Goal: Information Seeking & Learning: Learn about a topic

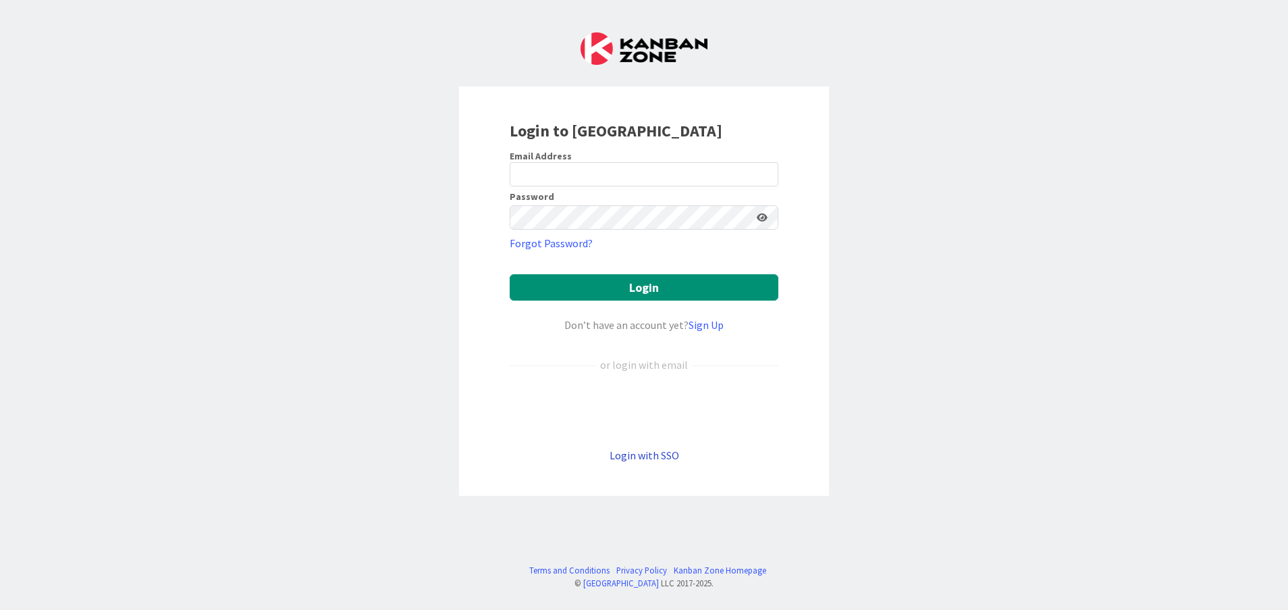
click at [638, 454] on link "Login with SSO" at bounding box center [645, 455] width 70 height 14
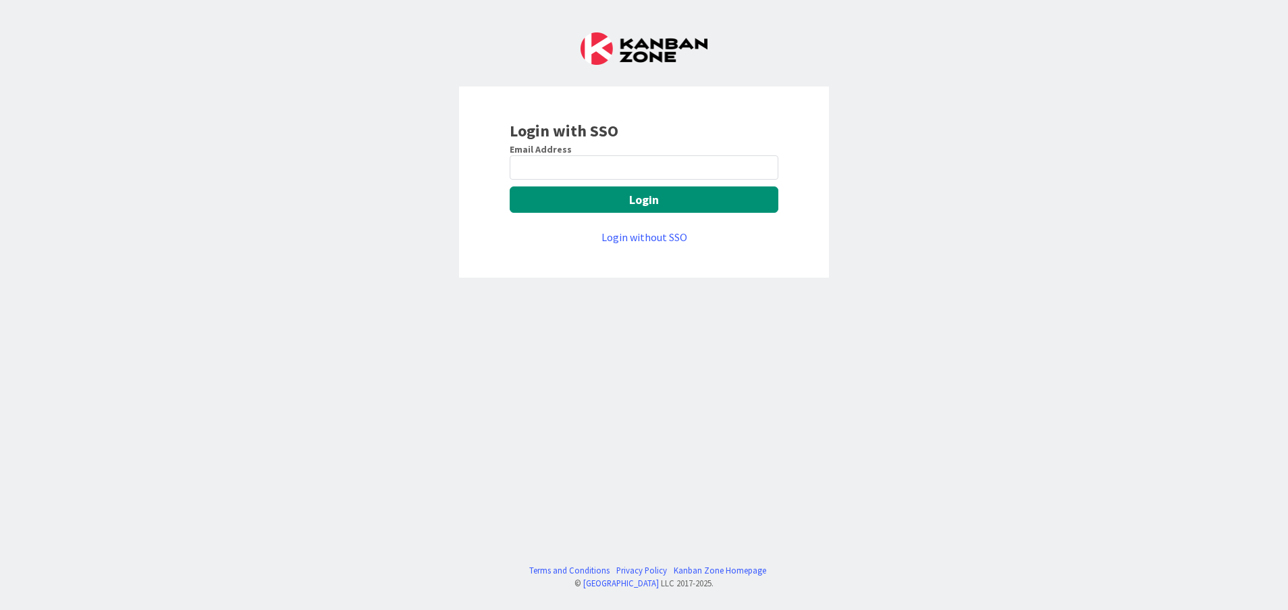
click at [599, 184] on div "Email Address Login Login without SSO" at bounding box center [644, 194] width 269 height 102
drag, startPoint x: 599, startPoint y: 184, endPoint x: 599, endPoint y: 169, distance: 14.9
click at [599, 169] on input "email" at bounding box center [644, 167] width 269 height 24
type input "Vinodkumar.Jeerangi@mrcglobal.com"
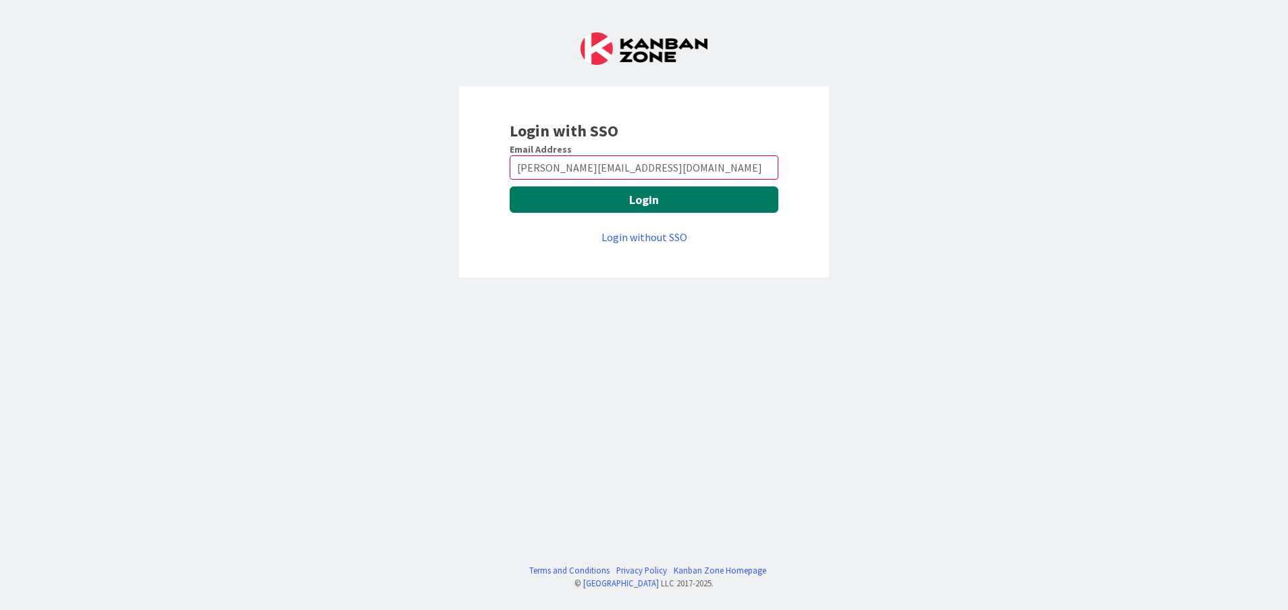
click at [576, 200] on button "Login" at bounding box center [644, 199] width 269 height 26
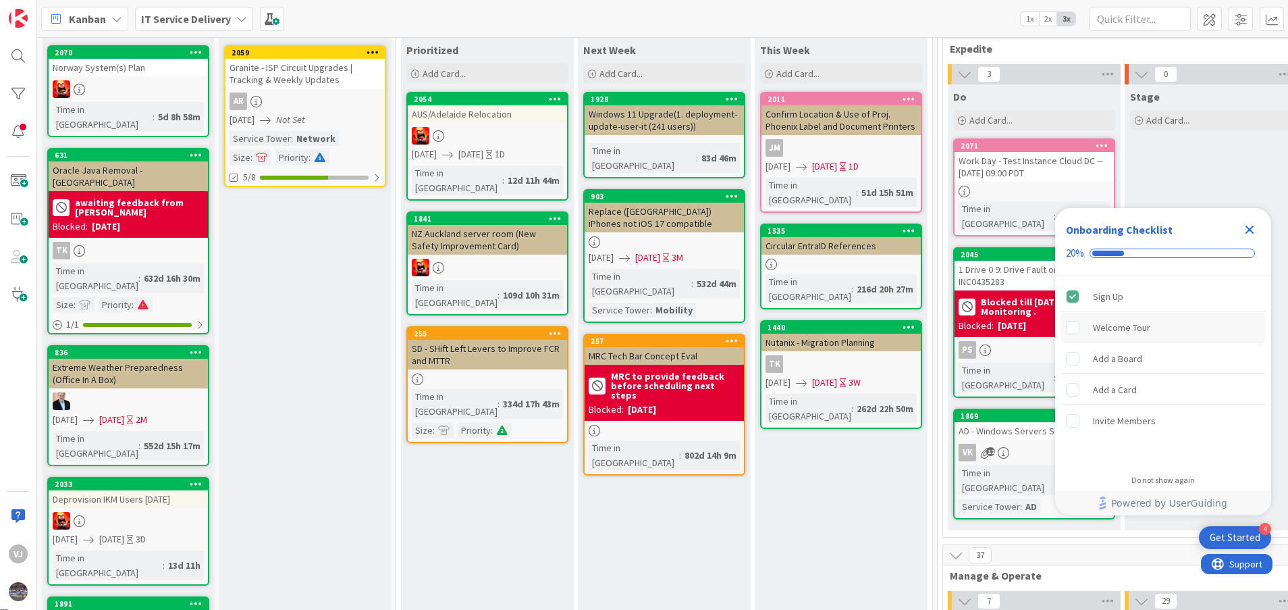
scroll to position [101, 0]
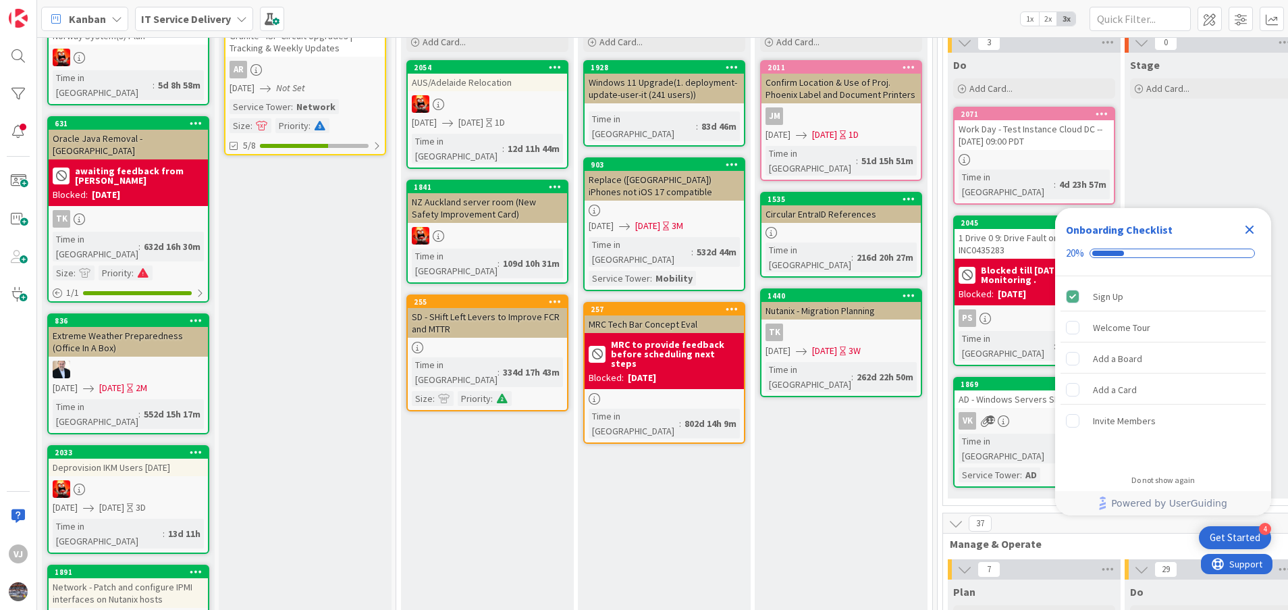
click at [1250, 231] on icon "Close Checklist" at bounding box center [1249, 229] width 9 height 9
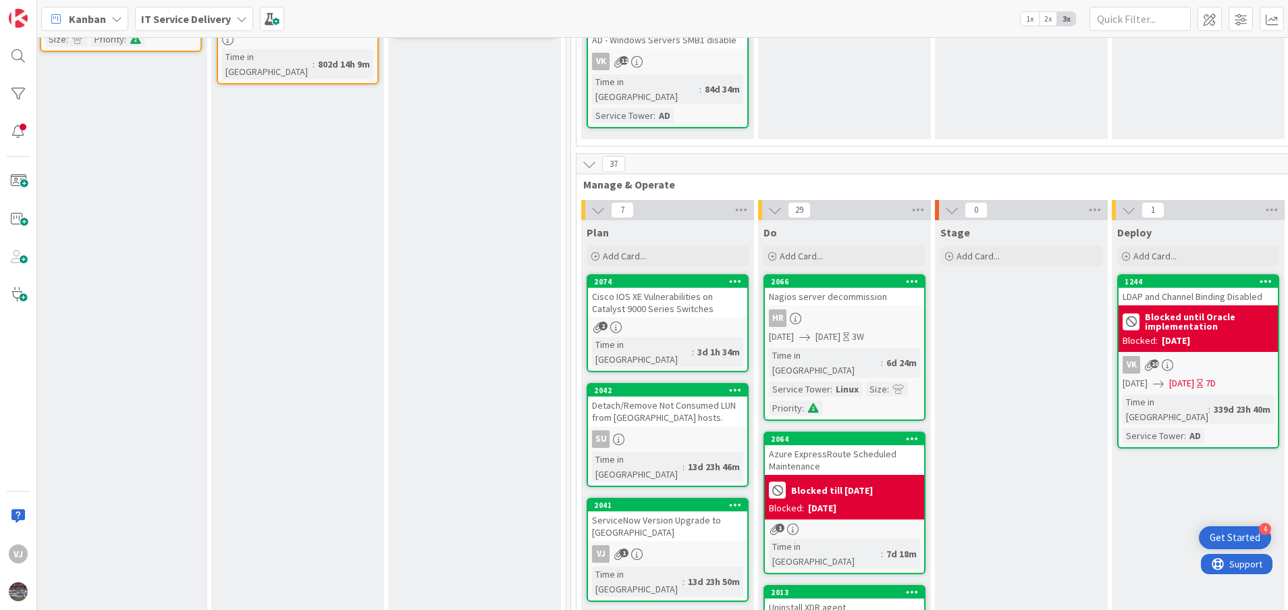
scroll to position [608, 367]
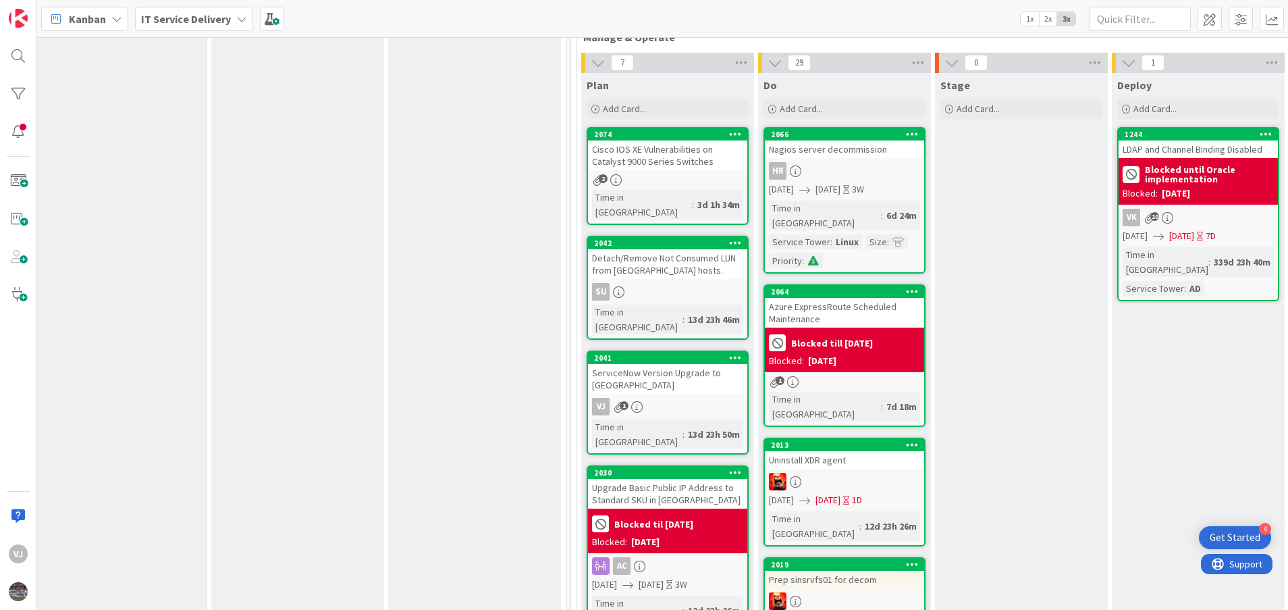
click at [663, 364] on div "ServiceNow Version Upgrade to [GEOGRAPHIC_DATA]" at bounding box center [667, 379] width 159 height 30
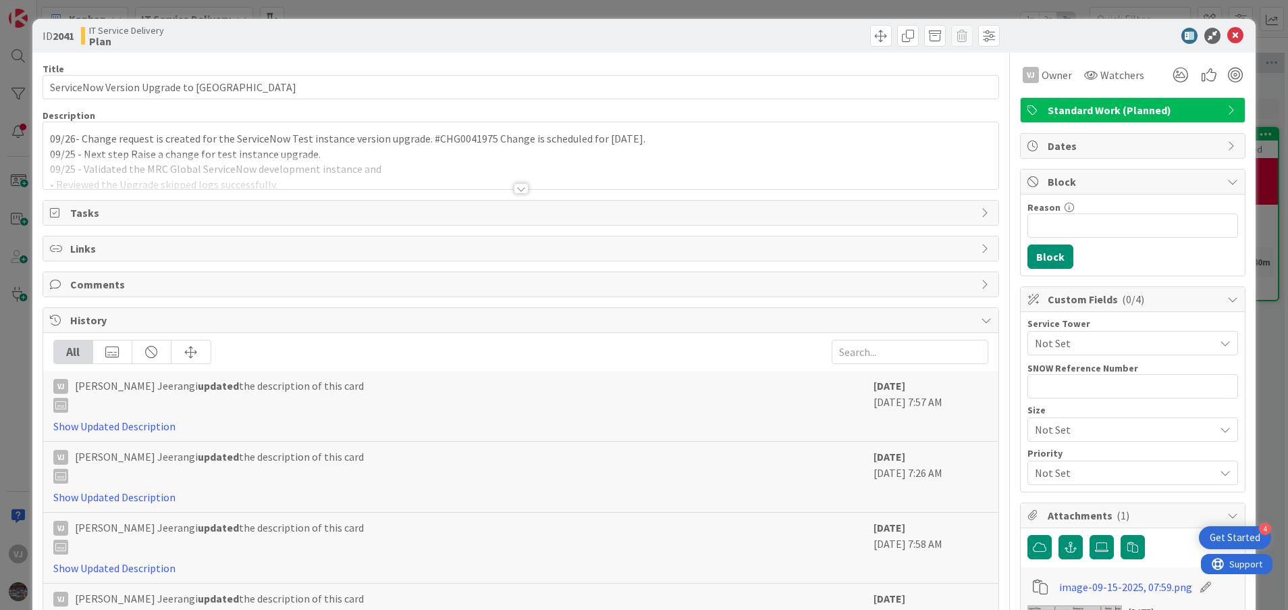
click at [49, 141] on div "09/26- Change request is created for the ServiceNow Test instance version upgra…" at bounding box center [521, 155] width 956 height 67
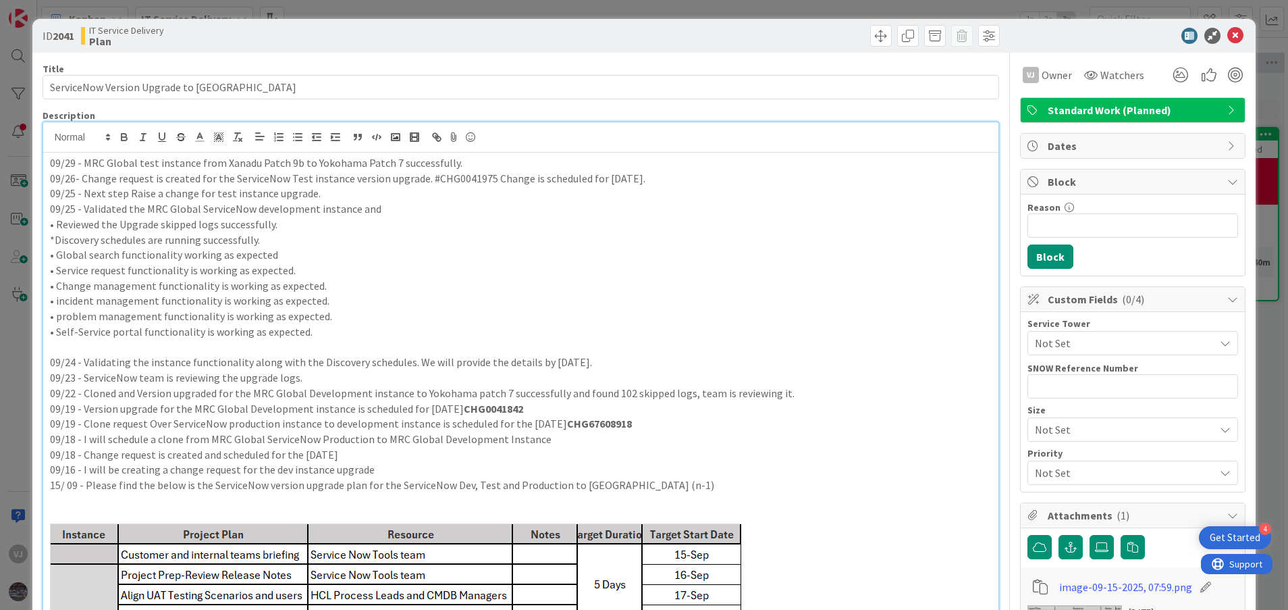
click at [136, 161] on p "09/29 - MRC Global test instance from Xanadu Patch 9b to Yokohama Patch 7 succe…" at bounding box center [521, 163] width 942 height 16
drag, startPoint x: 248, startPoint y: 160, endPoint x: 275, endPoint y: 163, distance: 26.5
click at [252, 161] on p "09/29 - MRC Global ServiceNow test instance from [GEOGRAPHIC_DATA] Patch 9b to …" at bounding box center [521, 163] width 942 height 16
drag, startPoint x: 504, startPoint y: 162, endPoint x: 545, endPoint y: 153, distance: 42.1
click at [545, 153] on div "09/29 - MRC Global ServiceNow test instance is upgraded from Xanadu Patch 9b to…" at bounding box center [521, 477] width 956 height 648
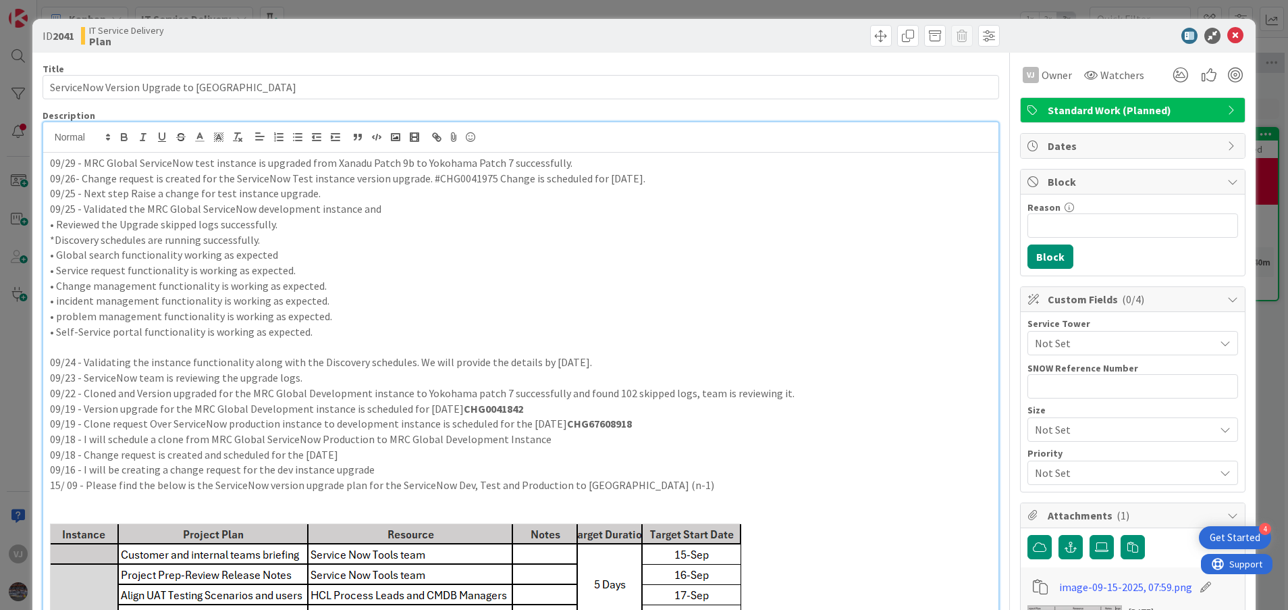
click at [574, 161] on p "09/29 - MRC Global ServiceNow test instance is upgraded from Xanadu Patch 9b to…" at bounding box center [521, 163] width 942 height 16
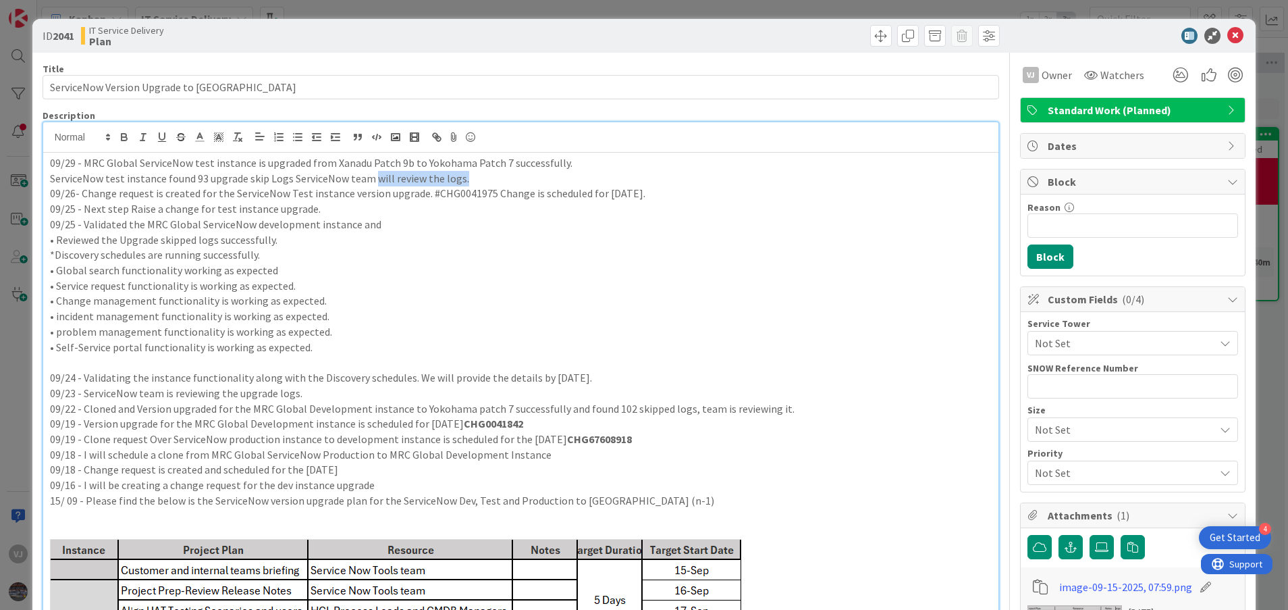
drag, startPoint x: 371, startPoint y: 176, endPoint x: 472, endPoint y: 178, distance: 101.3
click at [472, 178] on p "ServiceNow test instance found 93 upgrade skip Logs ServiceNow team will review…" at bounding box center [521, 179] width 942 height 16
click at [377, 180] on p "ServiceNow test instance found 93 upgrade skip Logs ServiceNow team will review…" at bounding box center [521, 179] width 942 height 16
click at [387, 176] on p "ServiceNow test instance found 93 upgrade skip Logs ServiceNow team will review…" at bounding box center [521, 179] width 942 height 16
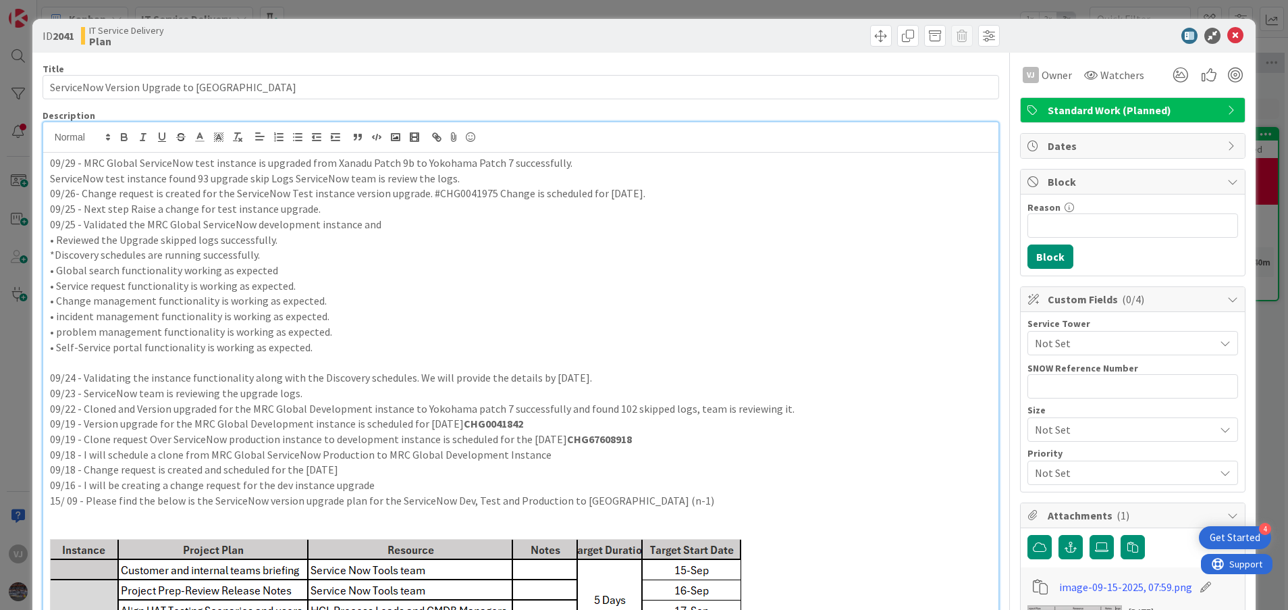
drag, startPoint x: 408, startPoint y: 179, endPoint x: 425, endPoint y: 180, distance: 16.3
click at [410, 178] on p "ServiceNow test instance found 93 upgrade skip Logs ServiceNow team is review t…" at bounding box center [521, 179] width 942 height 16
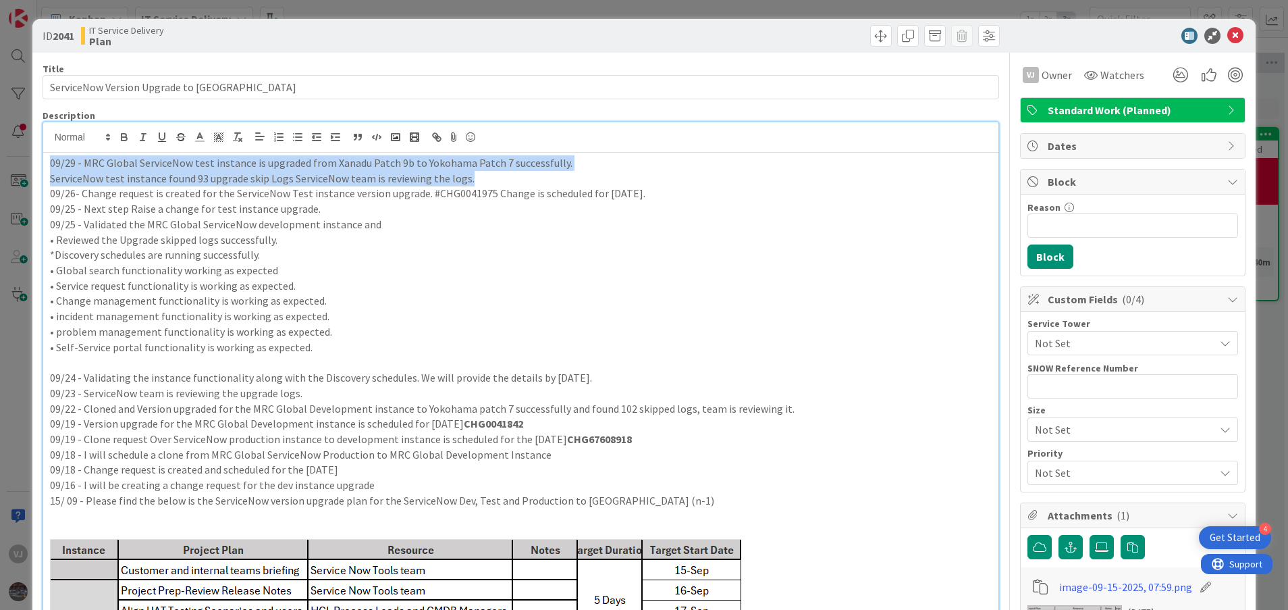
drag, startPoint x: 462, startPoint y: 178, endPoint x: 43, endPoint y: 160, distance: 419.6
click at [43, 160] on div "09/29 - MRC Global ServiceNow test instance is upgraded from Xanadu Patch 9b to…" at bounding box center [521, 485] width 956 height 664
copy div "09/29 - MRC Global ServiceNow test instance is upgraded from Xanadu Patch 9b to…"
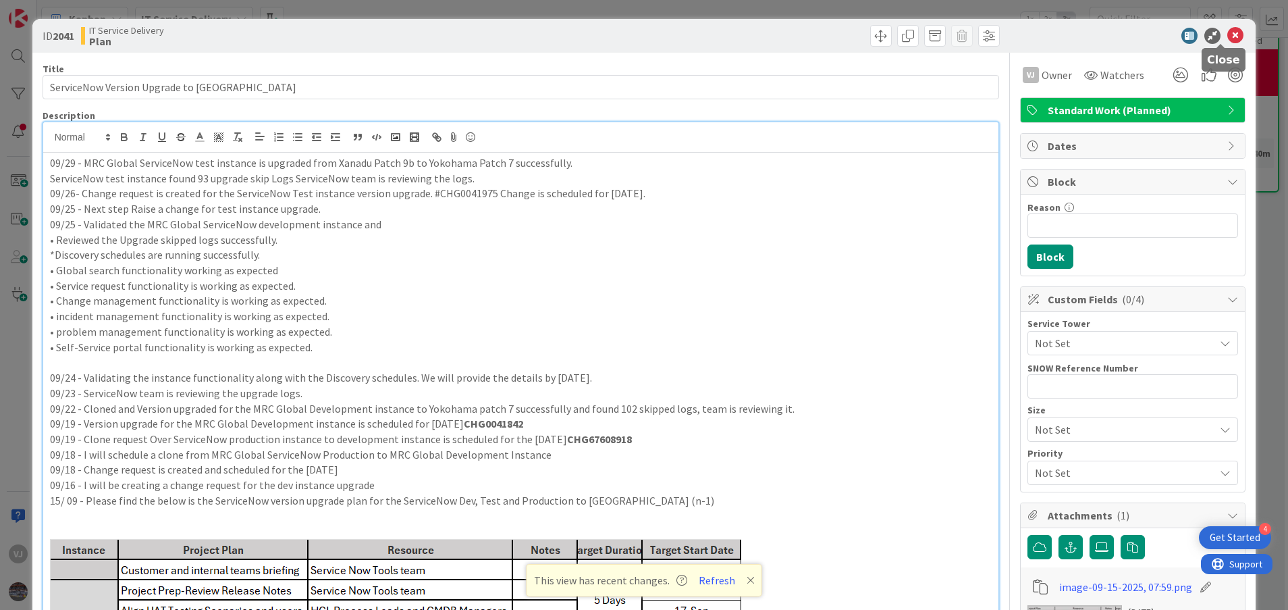
click at [1227, 37] on icon at bounding box center [1235, 36] width 16 height 16
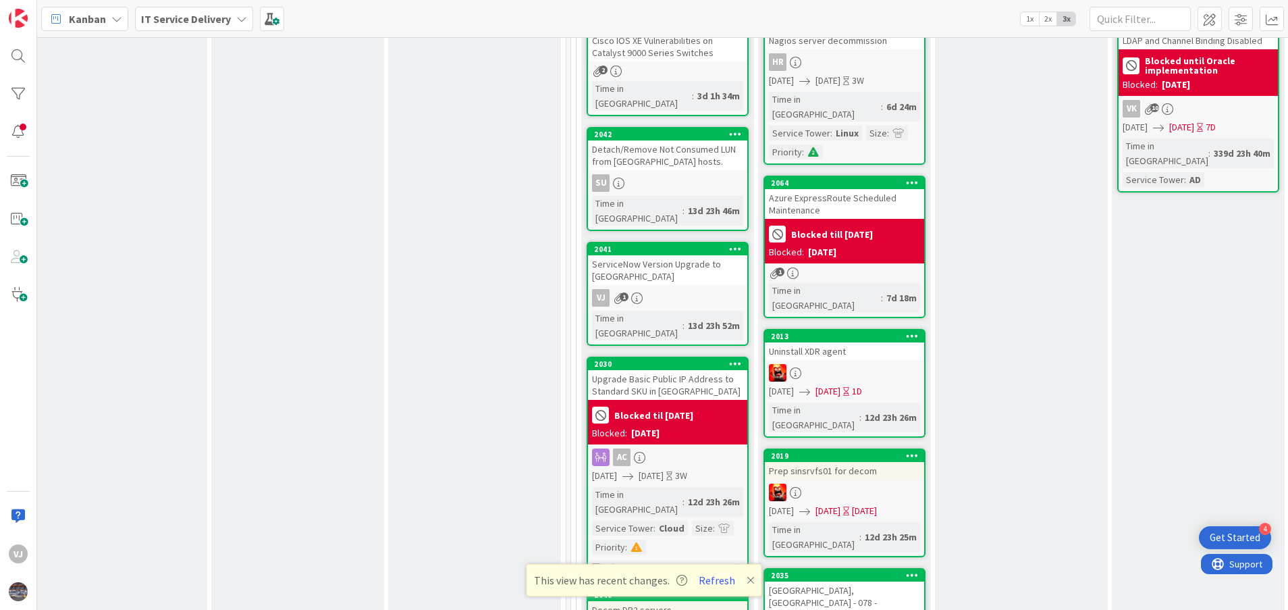
drag, startPoint x: 1013, startPoint y: 240, endPoint x: 1006, endPoint y: 242, distance: 7.0
